Goal: Check status: Check status

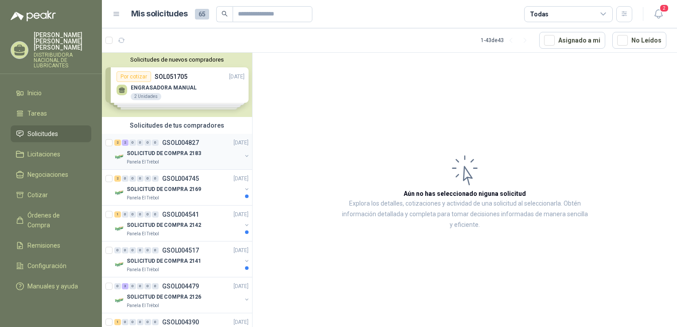
click at [173, 149] on p "SOLICITUD DE COMPRA 2183" at bounding box center [164, 153] width 74 height 8
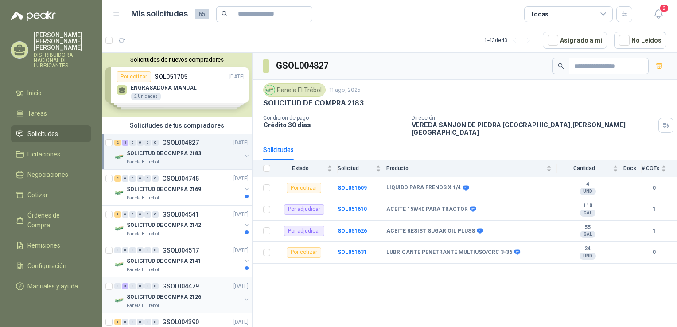
click at [189, 300] on p "SOLICITUD DE COMPRA 2126" at bounding box center [164, 297] width 74 height 8
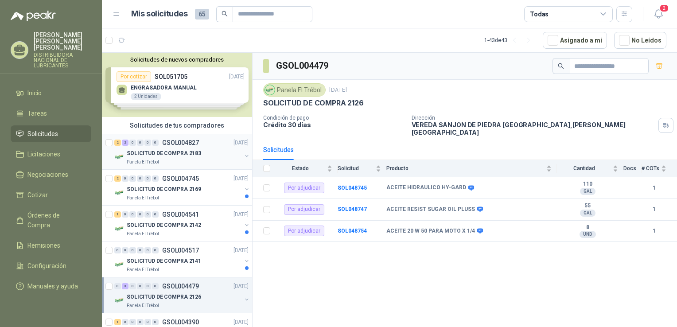
click at [169, 150] on p "SOLICITUD DE COMPRA 2183" at bounding box center [164, 153] width 74 height 8
